Goal: Find specific page/section: Find specific page/section

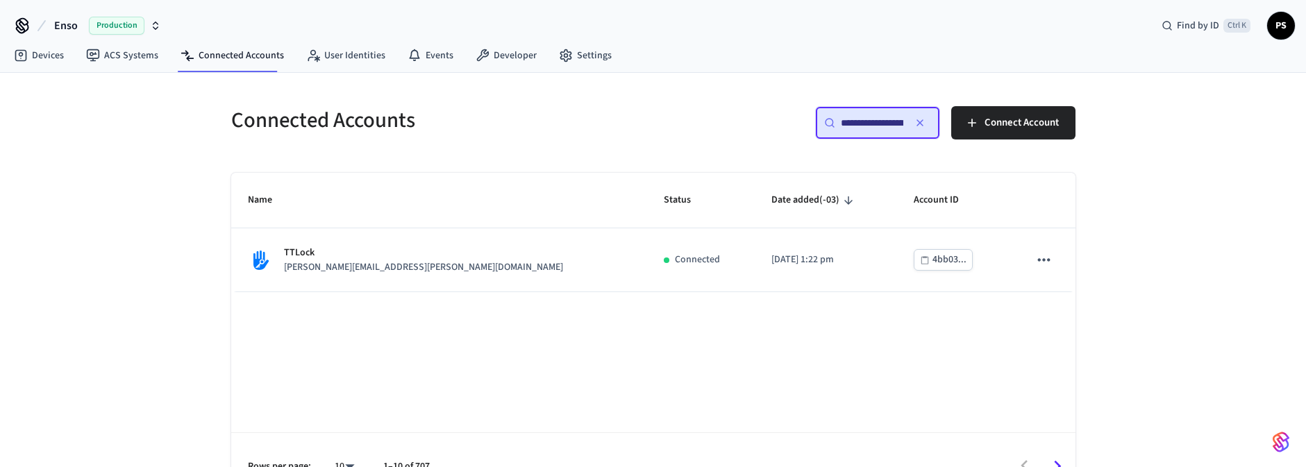
click at [851, 126] on input "**********" at bounding box center [872, 123] width 62 height 14
click at [26, 57] on icon at bounding box center [21, 56] width 12 height 12
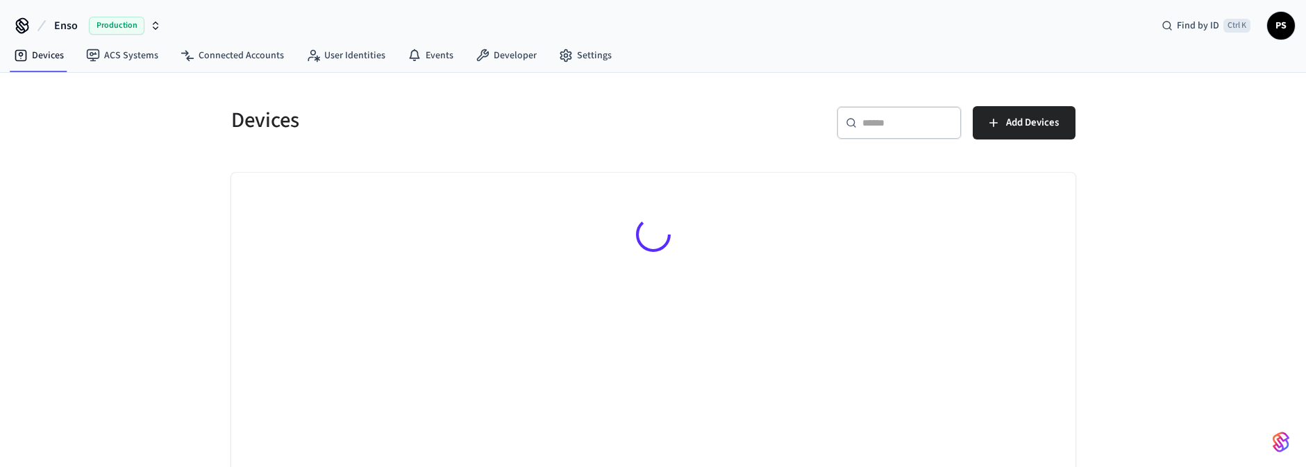
click at [891, 118] on input "text" at bounding box center [907, 123] width 90 height 14
paste input "**********"
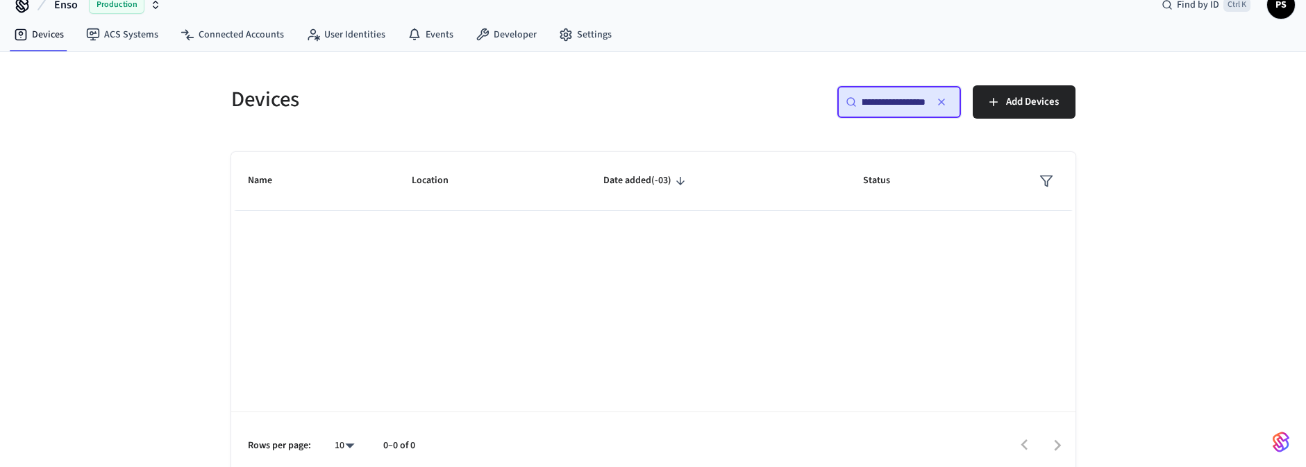
scroll to position [32, 0]
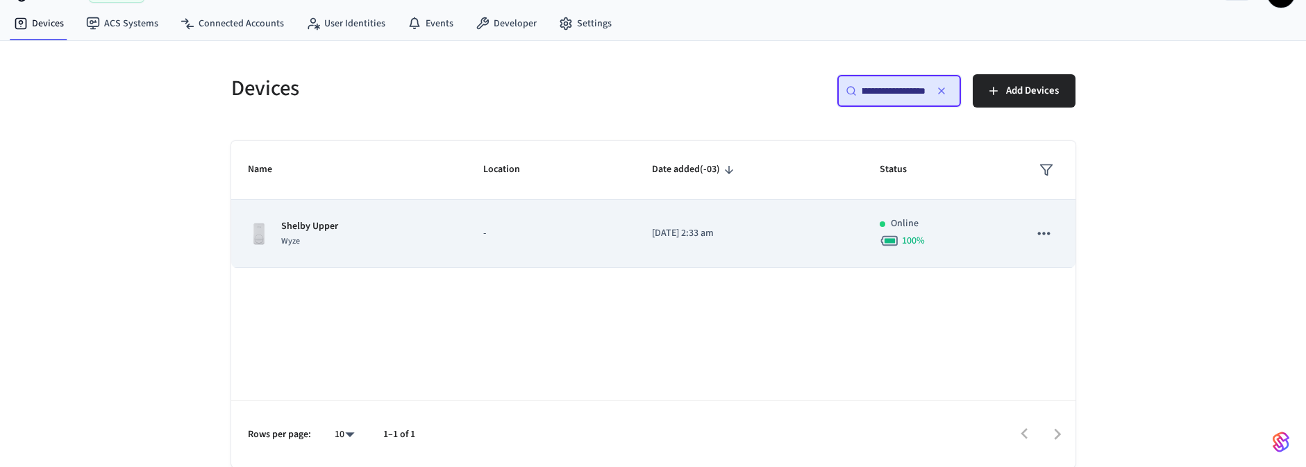
type input "**********"
click at [423, 228] on div "Shelby Upper Wyze" at bounding box center [349, 233] width 203 height 29
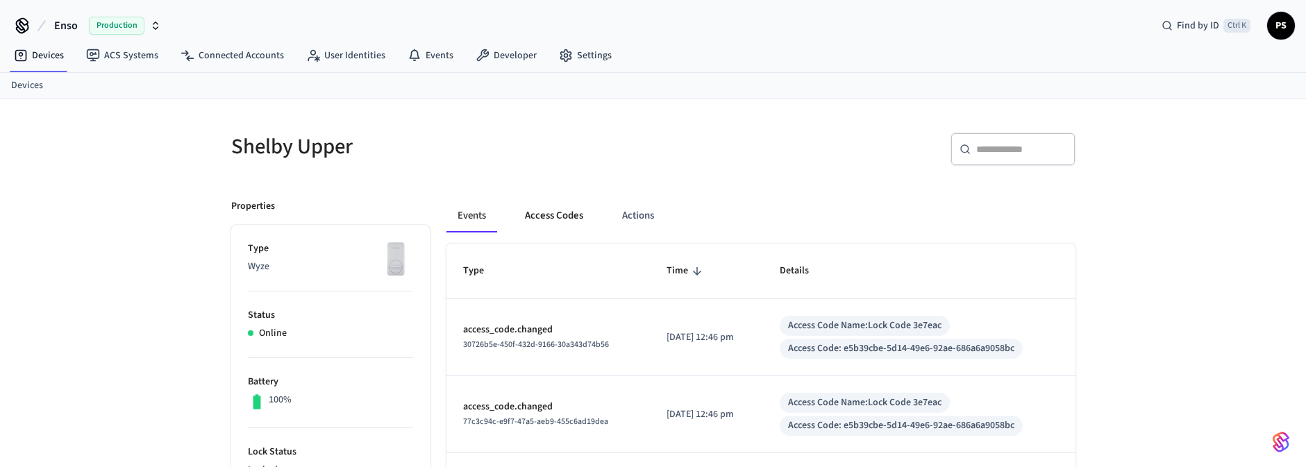
click at [563, 212] on button "Access Codes" at bounding box center [554, 215] width 81 height 33
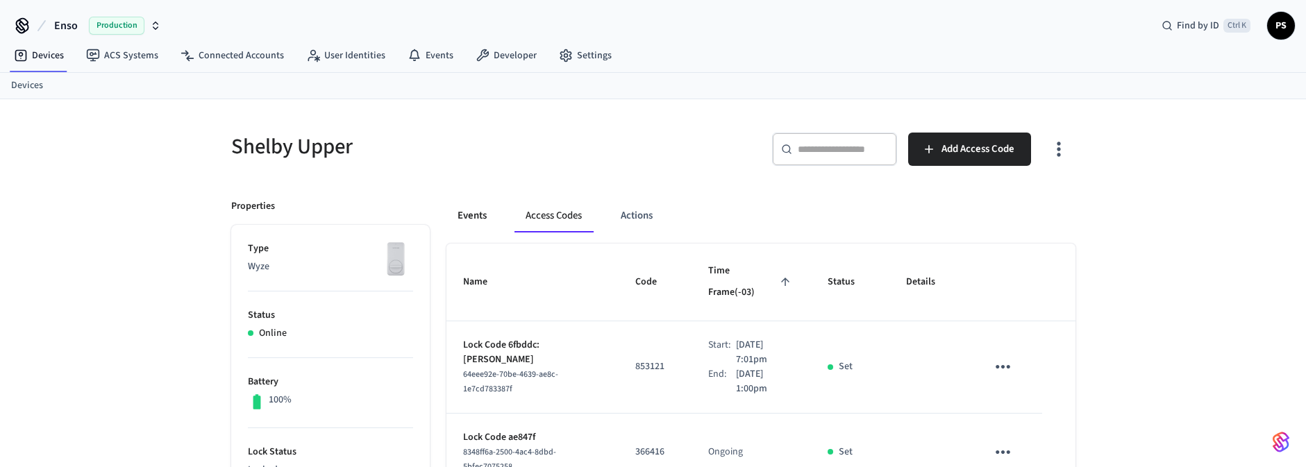
click at [474, 213] on button "Events" at bounding box center [471, 215] width 51 height 33
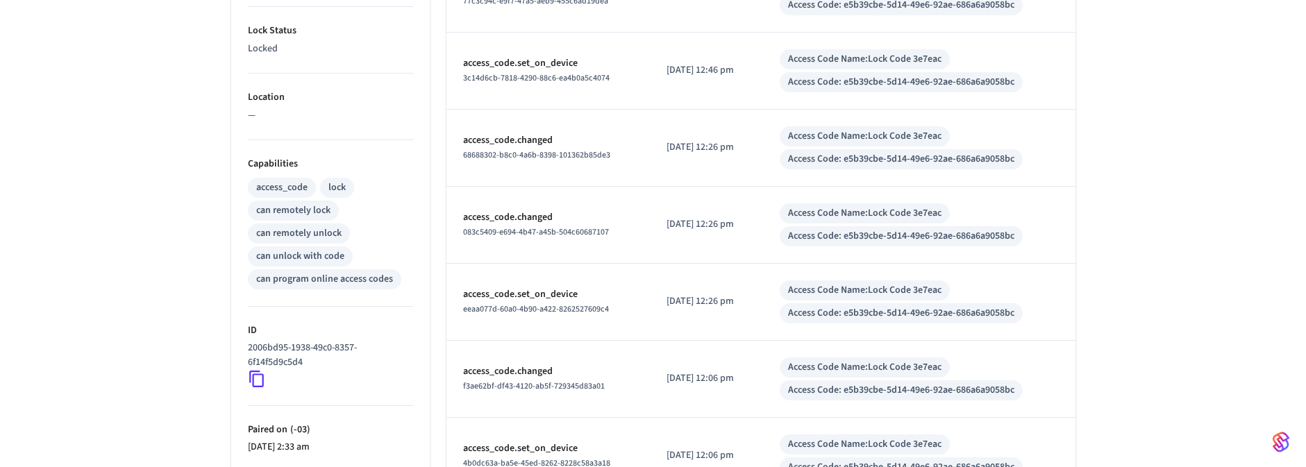
scroll to position [583, 0]
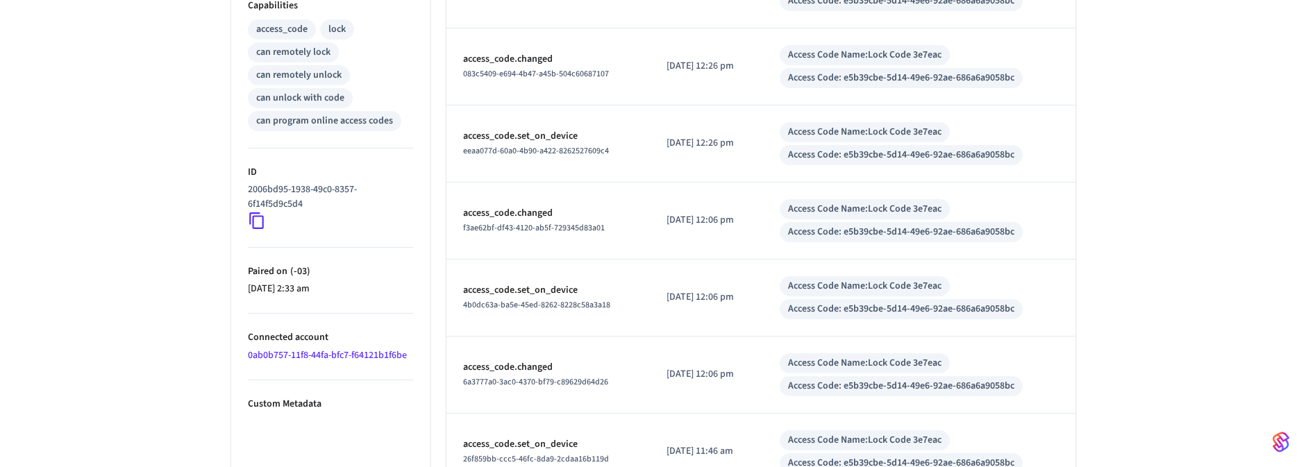
click at [372, 357] on link "0ab0b757-11f8-44fa-bfc7-f64121b1f6be" at bounding box center [327, 355] width 159 height 14
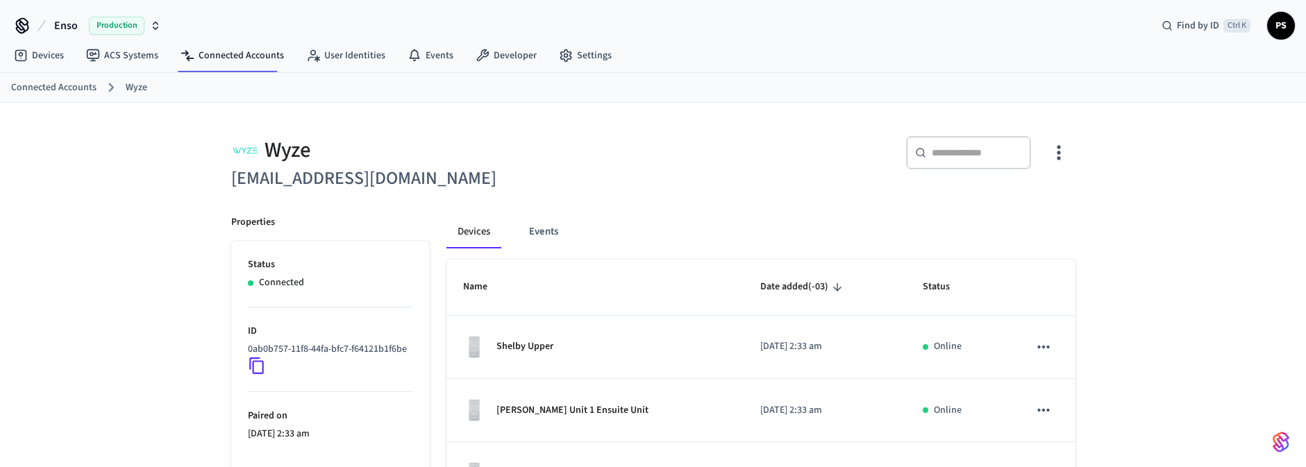
click at [295, 173] on h6 "[EMAIL_ADDRESS][DOMAIN_NAME]" at bounding box center [438, 179] width 414 height 28
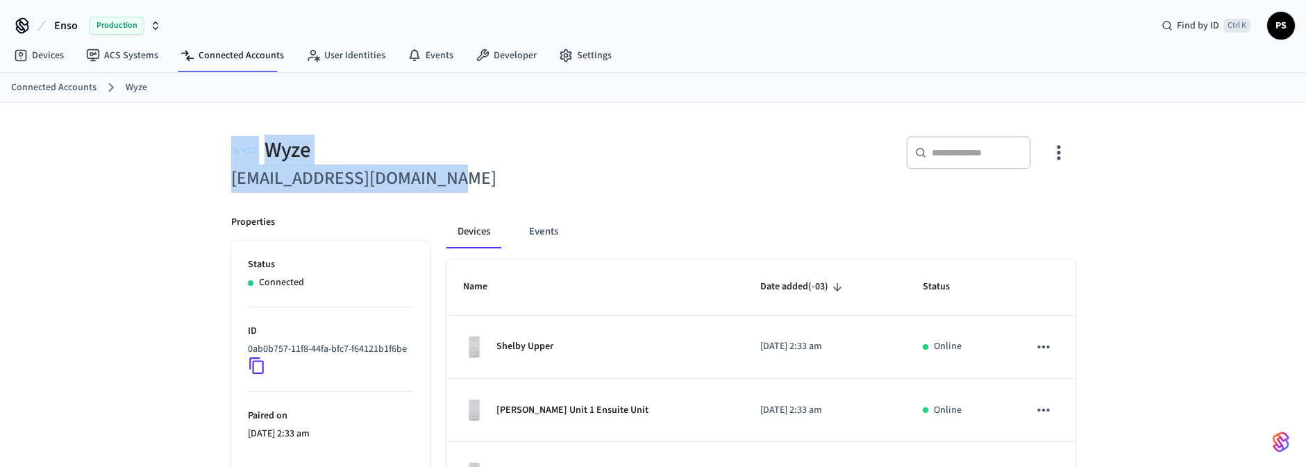
click at [600, 162] on div "Wyze [EMAIL_ADDRESS][DOMAIN_NAME]" at bounding box center [430, 156] width 430 height 74
click at [446, 189] on h6 "[EMAIL_ADDRESS][DOMAIN_NAME]" at bounding box center [438, 179] width 414 height 28
click at [421, 187] on h6 "[EMAIL_ADDRESS][DOMAIN_NAME]" at bounding box center [438, 179] width 414 height 28
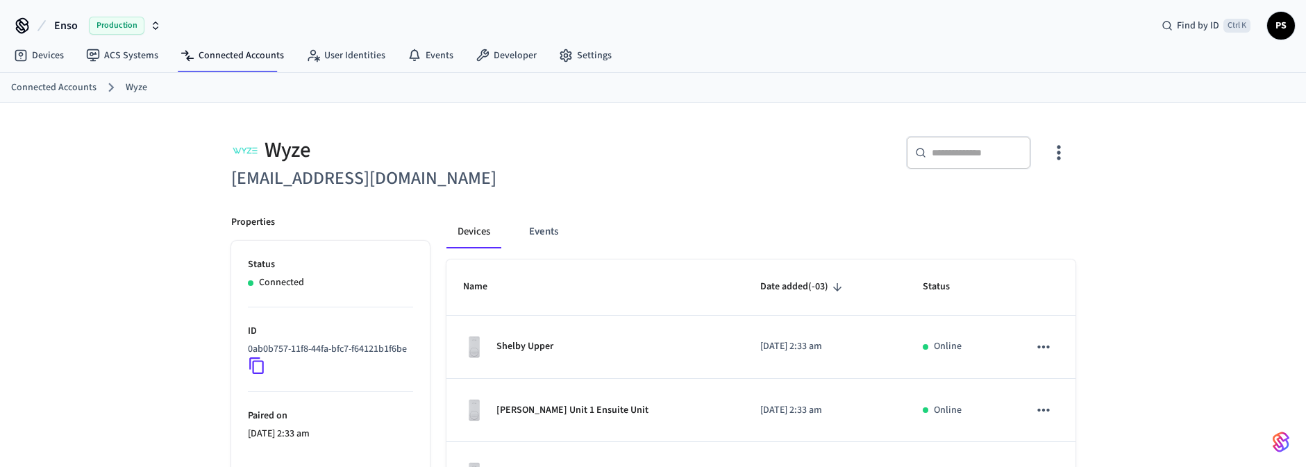
click at [253, 178] on h6 "[EMAIL_ADDRESS][DOMAIN_NAME]" at bounding box center [438, 179] width 414 height 28
copy h6 "justlikehomebnb"
click at [600, 144] on div "Wyze" at bounding box center [438, 150] width 414 height 28
click at [51, 56] on link "Devices" at bounding box center [39, 55] width 72 height 25
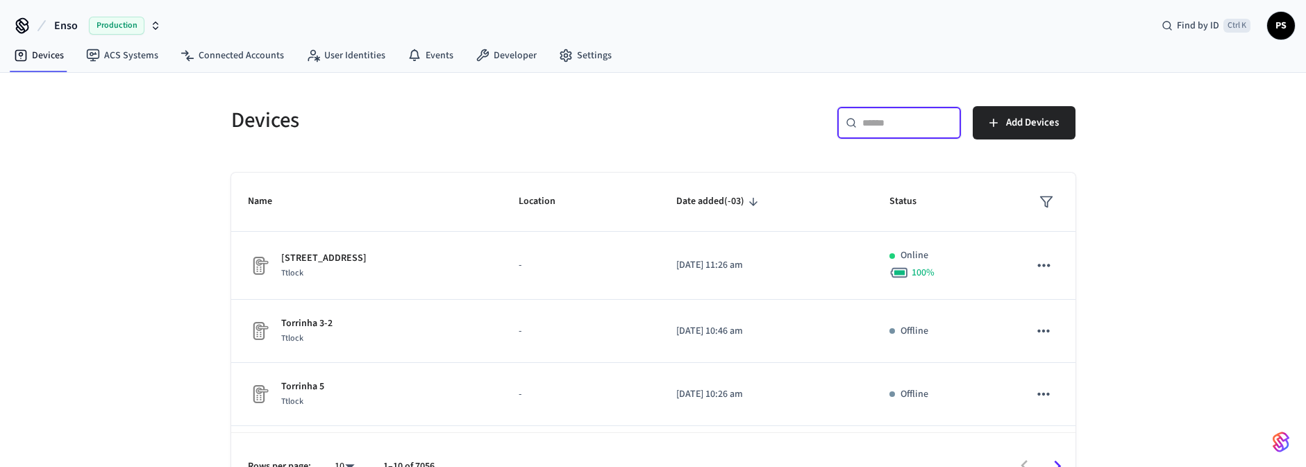
drag, startPoint x: 889, startPoint y: 124, endPoint x: 913, endPoint y: 125, distance: 23.6
click at [885, 125] on input "text" at bounding box center [907, 123] width 90 height 14
paste input "**********"
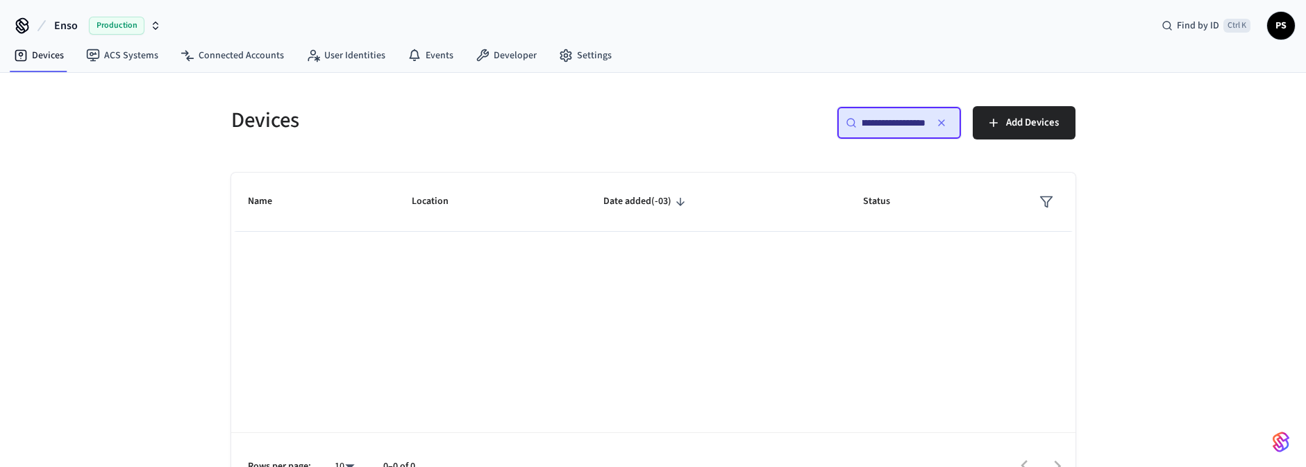
scroll to position [0, 95]
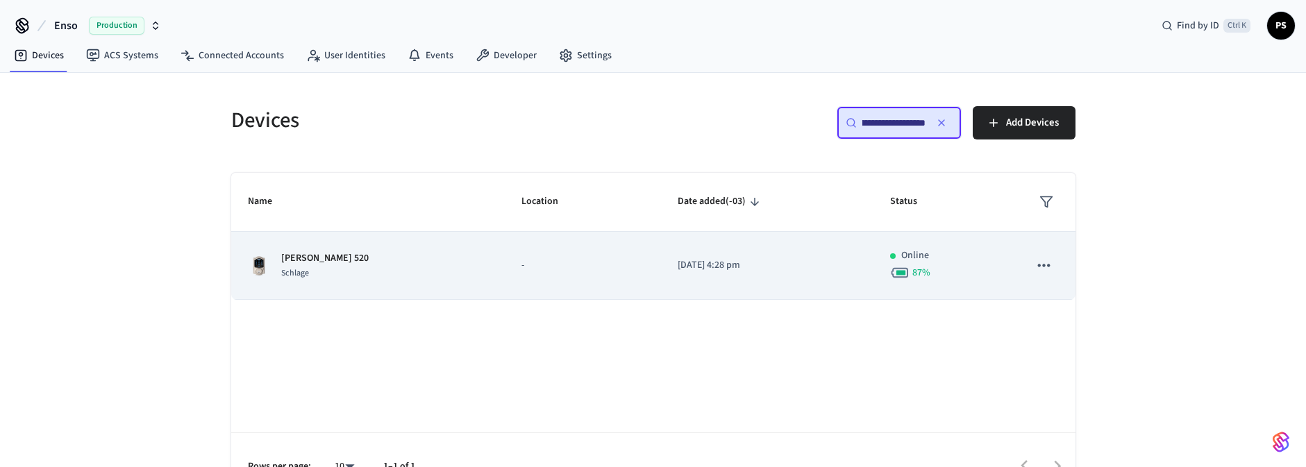
type input "**********"
click at [370, 255] on div "[PERSON_NAME] 520 Schlage" at bounding box center [368, 265] width 240 height 29
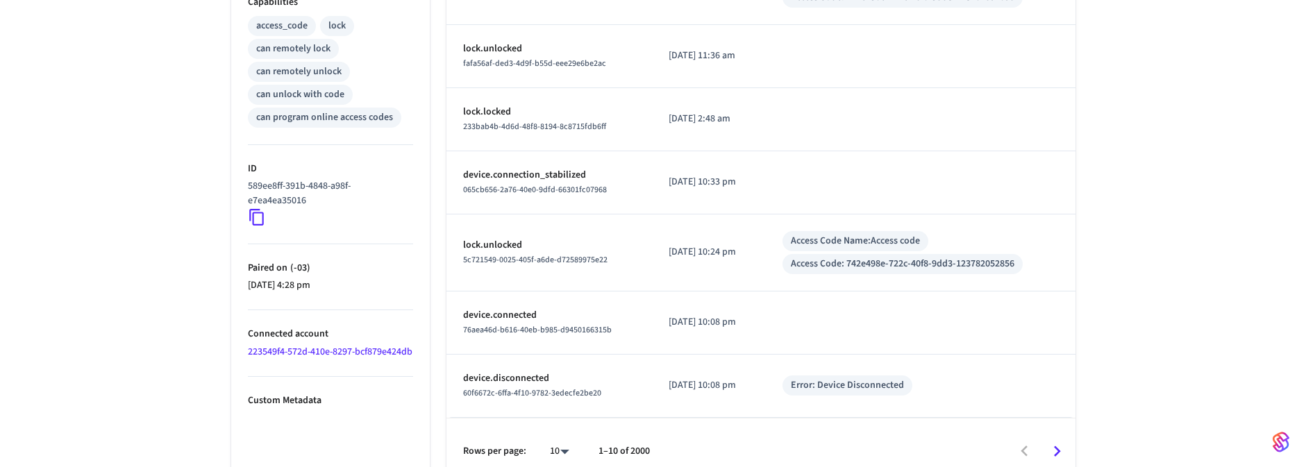
scroll to position [601, 0]
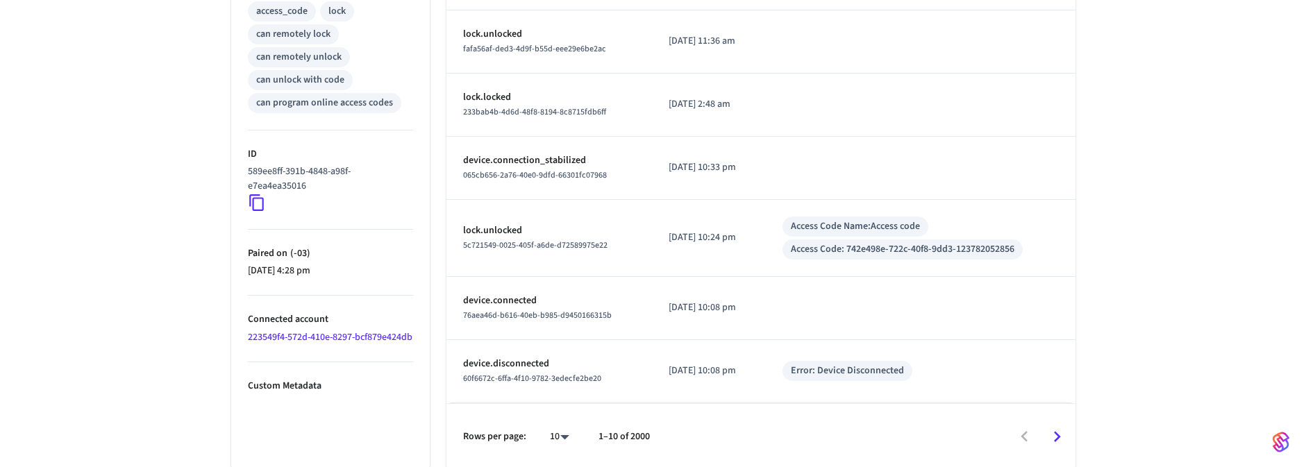
click at [292, 340] on link "223549f4-572d-410e-8297-bcf879e424db" at bounding box center [330, 337] width 165 height 14
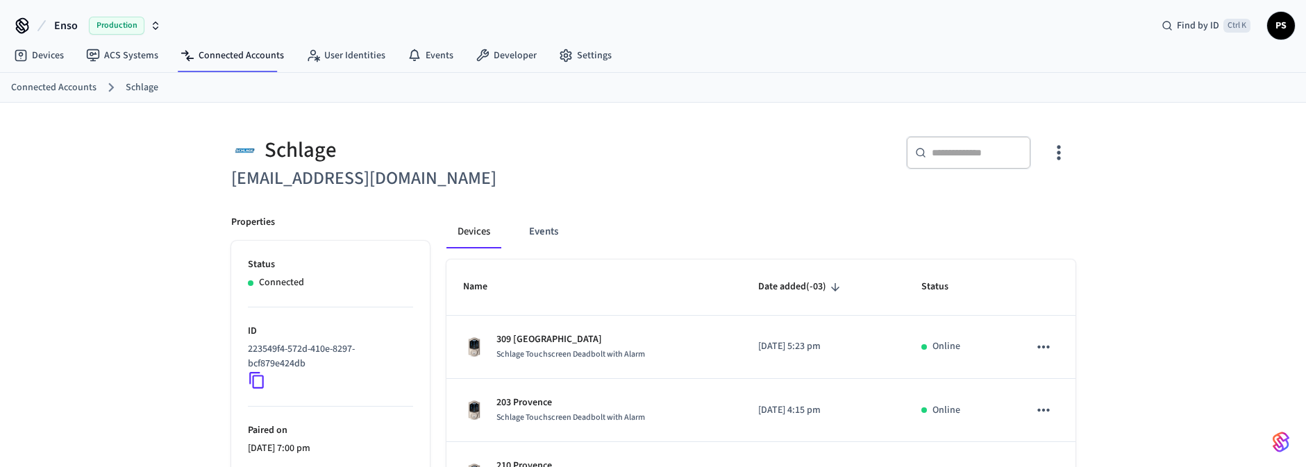
click at [261, 168] on h6 "[EMAIL_ADDRESS][DOMAIN_NAME]" at bounding box center [438, 179] width 414 height 28
click at [260, 168] on h6 "[EMAIL_ADDRESS][DOMAIN_NAME]" at bounding box center [438, 179] width 414 height 28
click at [274, 180] on h6 "[EMAIL_ADDRESS][DOMAIN_NAME]" at bounding box center [438, 179] width 414 height 28
click at [274, 179] on h6 "[EMAIL_ADDRESS][DOMAIN_NAME]" at bounding box center [438, 179] width 414 height 28
copy h6 "humza96z"
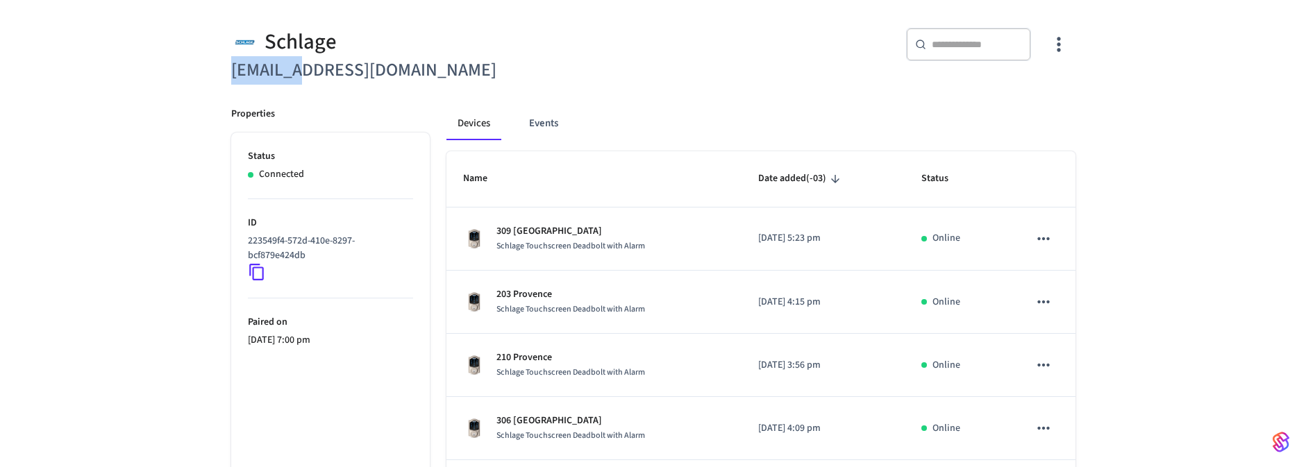
scroll to position [83, 0]
